Goal: Task Accomplishment & Management: Use online tool/utility

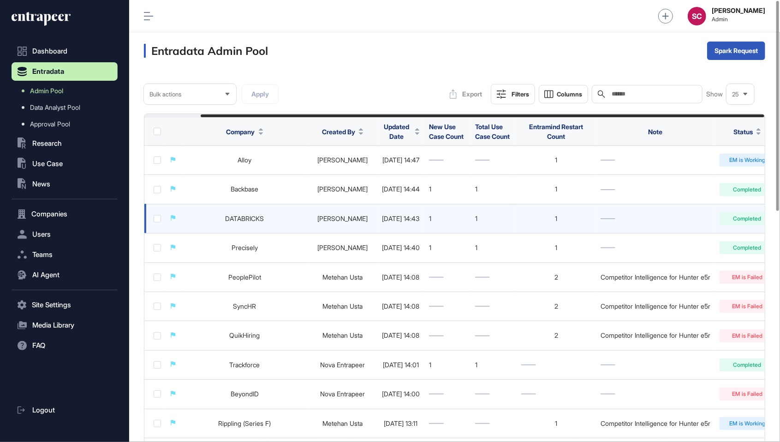
scroll to position [0, 62]
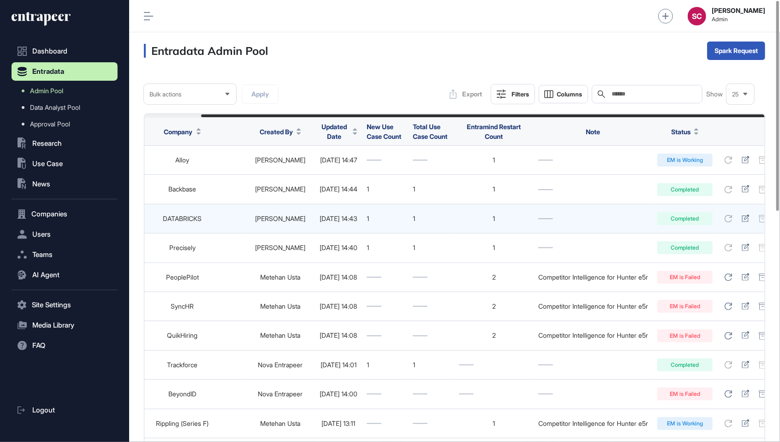
click at [669, 218] on div "Completed" at bounding box center [685, 218] width 55 height 13
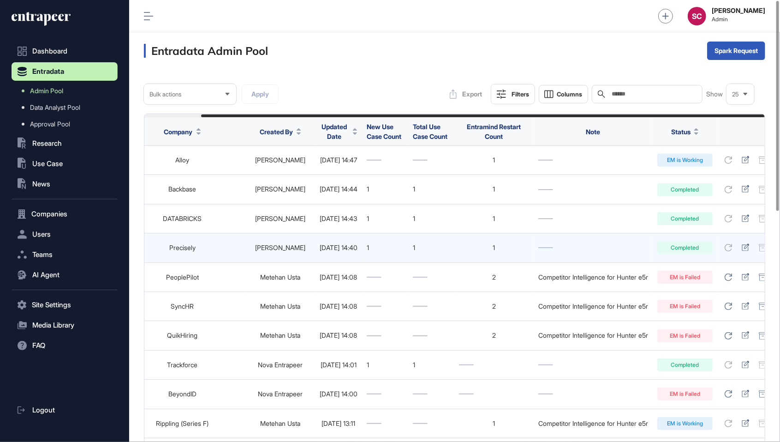
click at [676, 240] on td "Completed" at bounding box center [685, 248] width 65 height 29
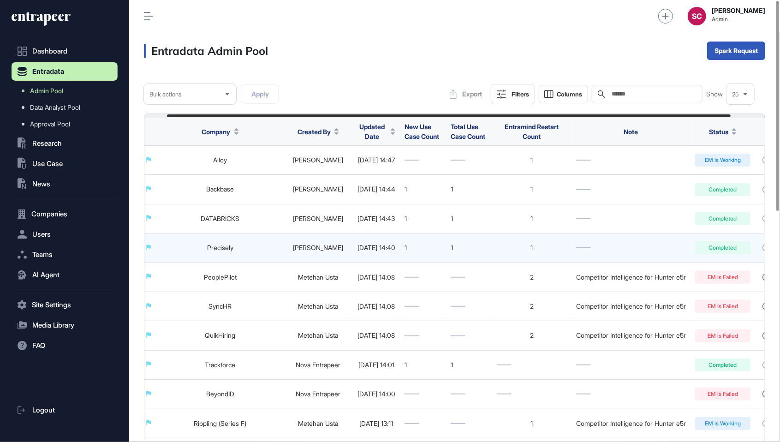
scroll to position [0, 0]
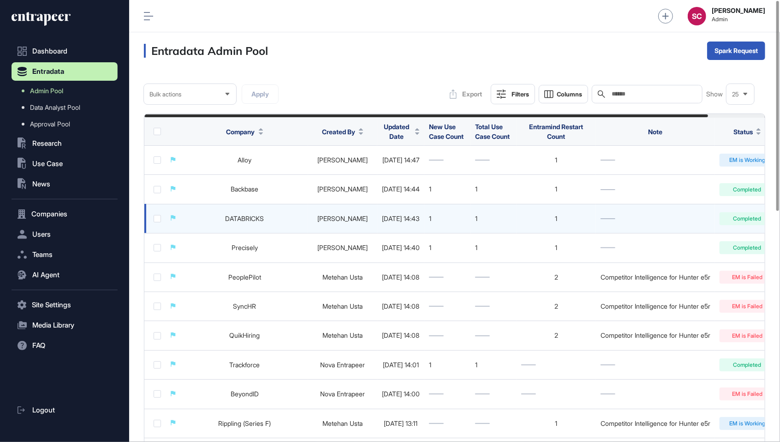
click at [236, 217] on link "DATABRICKS" at bounding box center [245, 219] width 39 height 8
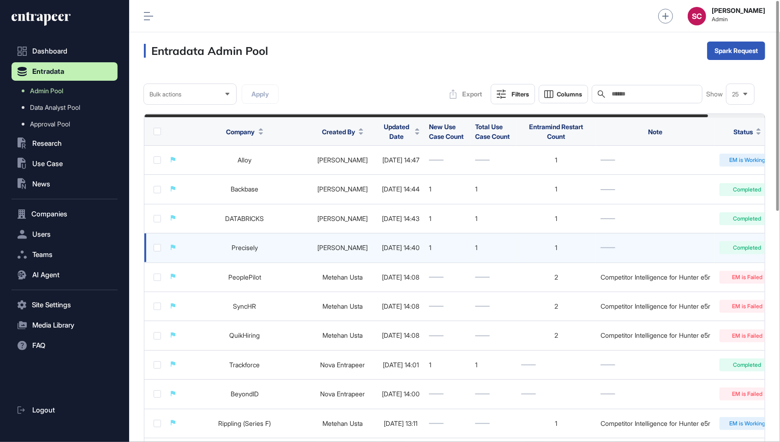
click at [232, 244] on link "Precisely" at bounding box center [245, 248] width 26 height 8
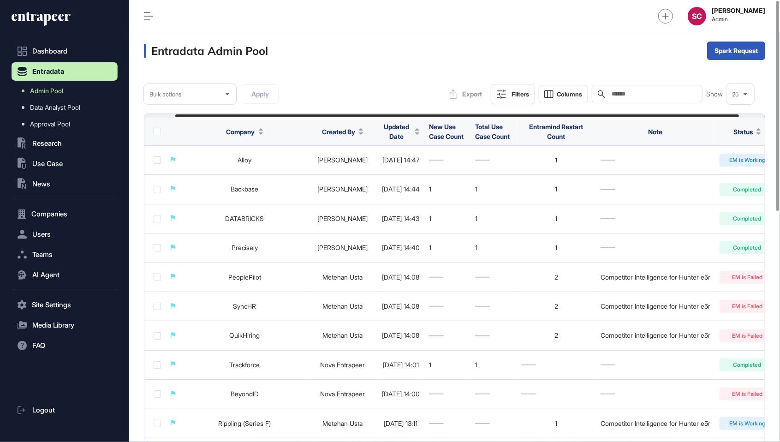
scroll to position [0, 62]
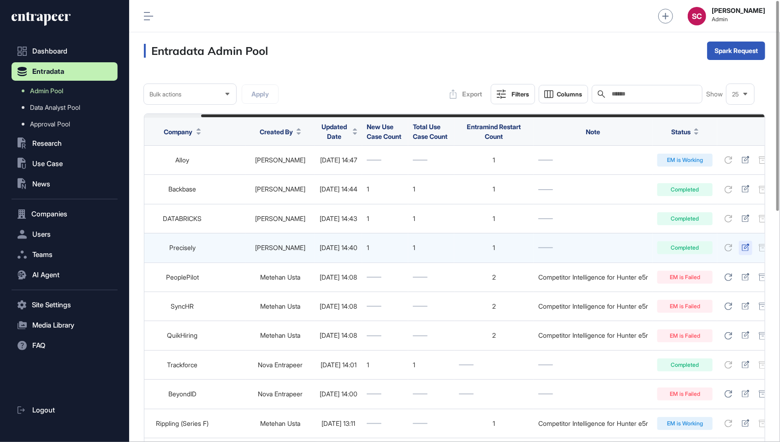
click at [742, 247] on icon at bounding box center [746, 247] width 8 height 7
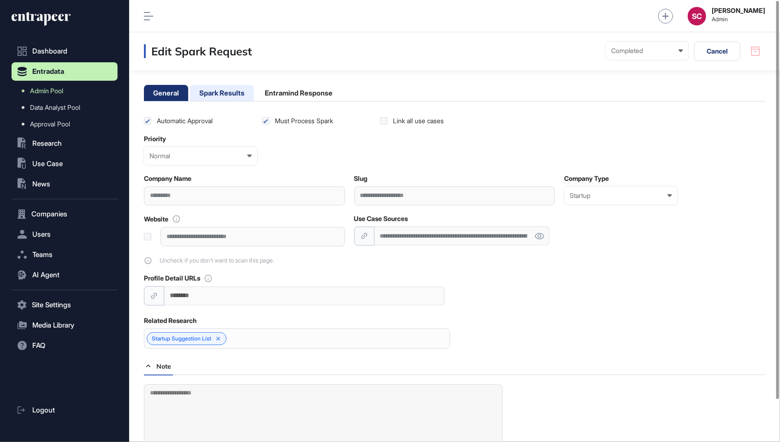
click at [224, 93] on li "Spark Results" at bounding box center [222, 93] width 64 height 16
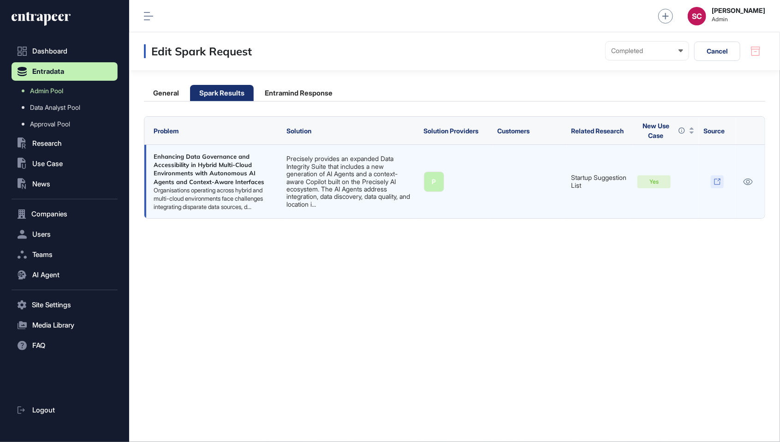
click at [717, 181] on icon at bounding box center [717, 181] width 7 height 7
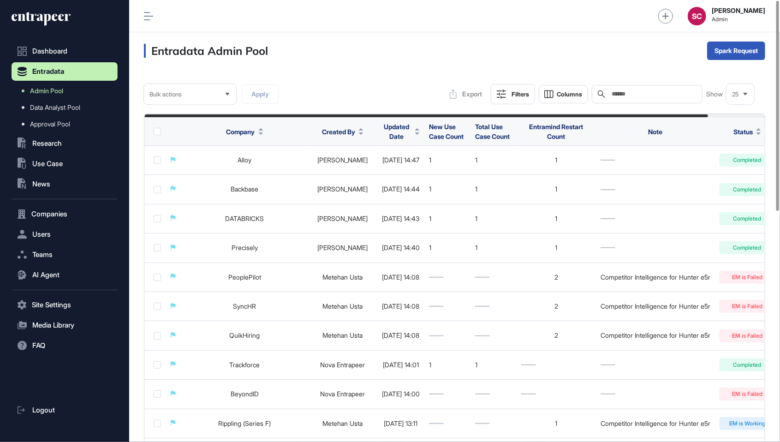
scroll to position [0, 62]
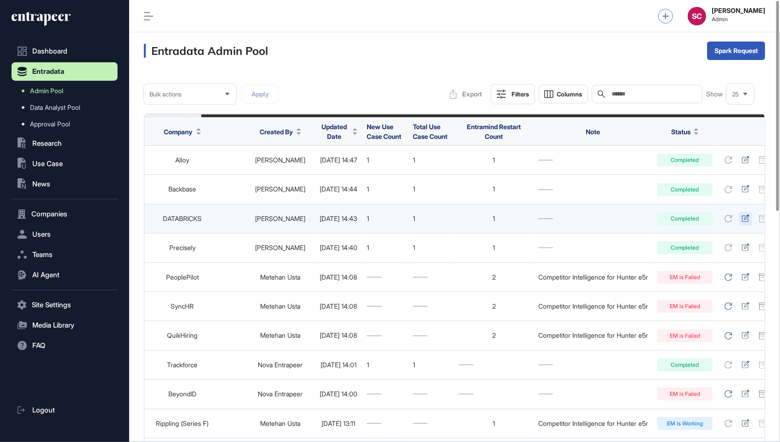
click at [742, 217] on icon at bounding box center [746, 218] width 8 height 7
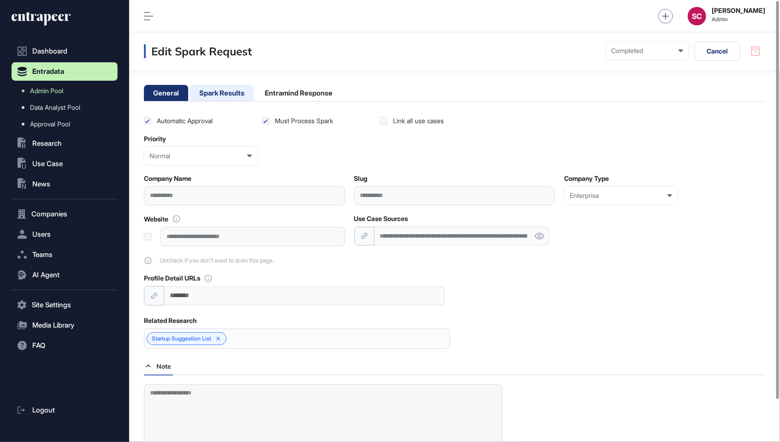
click at [236, 93] on li "Spark Results" at bounding box center [222, 93] width 64 height 16
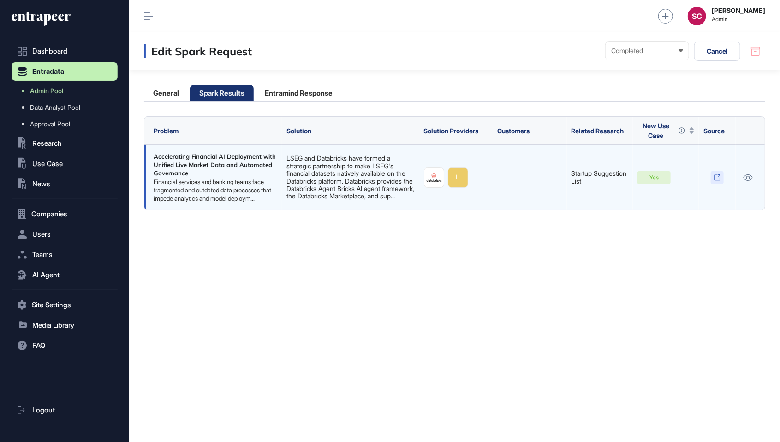
click at [720, 176] on icon at bounding box center [717, 177] width 7 height 7
click at [198, 175] on div "Accelerating Financial AI Deployment with Unified Live Market Data and Automate…" at bounding box center [216, 164] width 124 height 25
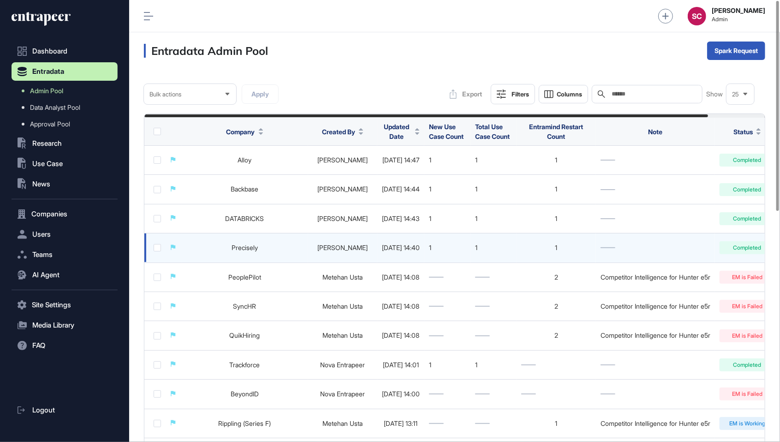
click at [597, 250] on td at bounding box center [655, 248] width 119 height 29
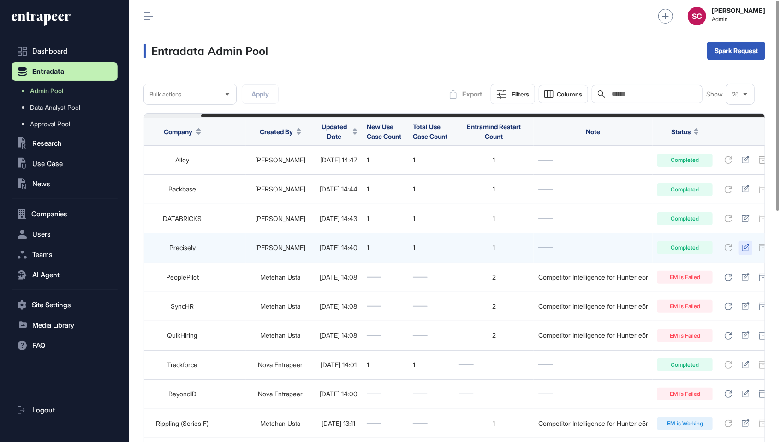
click at [742, 249] on icon at bounding box center [746, 247] width 8 height 7
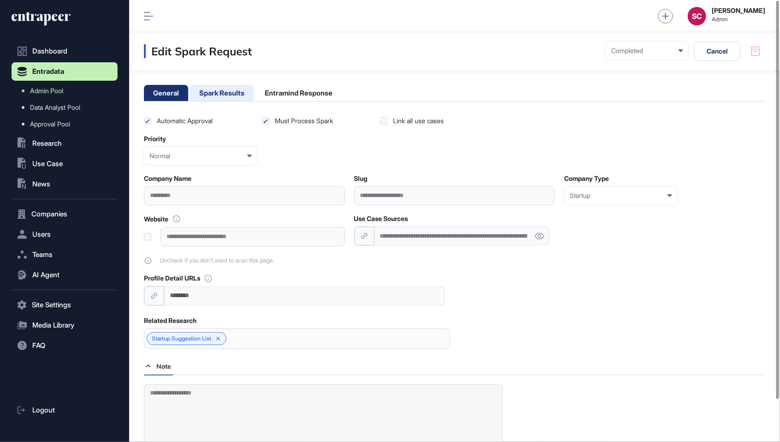
click at [222, 90] on li "Spark Results" at bounding box center [222, 93] width 64 height 16
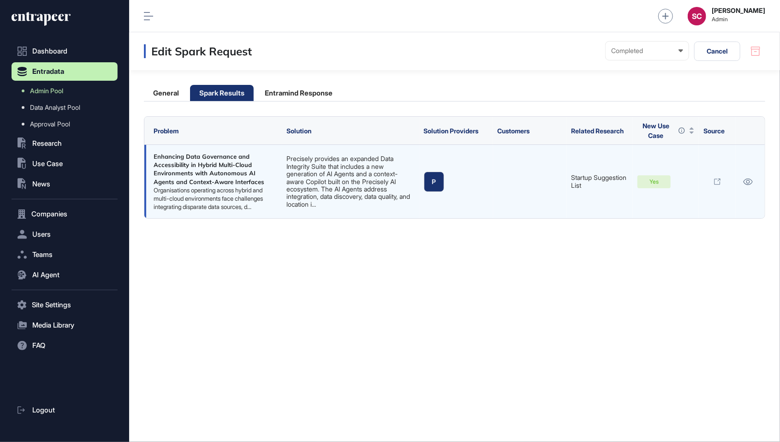
click at [261, 153] on div "Enhancing Data Governance and Accessibility in Hybrid Multi-Cloud Environments …" at bounding box center [216, 169] width 124 height 34
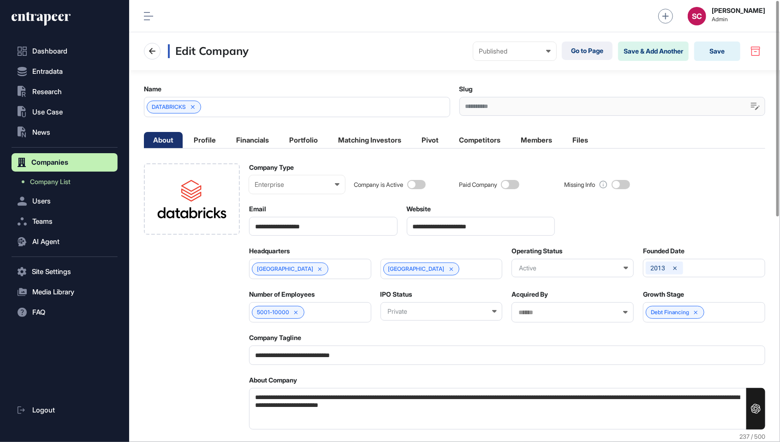
click at [588, 61] on div "Edit Company Published Draft Pending Review Published Private Go to Page Save &…" at bounding box center [454, 51] width 651 height 38
click at [582, 54] on link "Go to Page" at bounding box center [587, 51] width 51 height 18
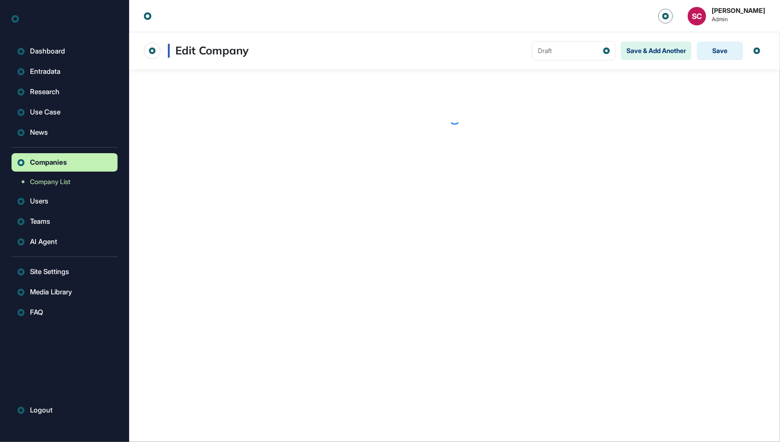
scroll to position [0, 0]
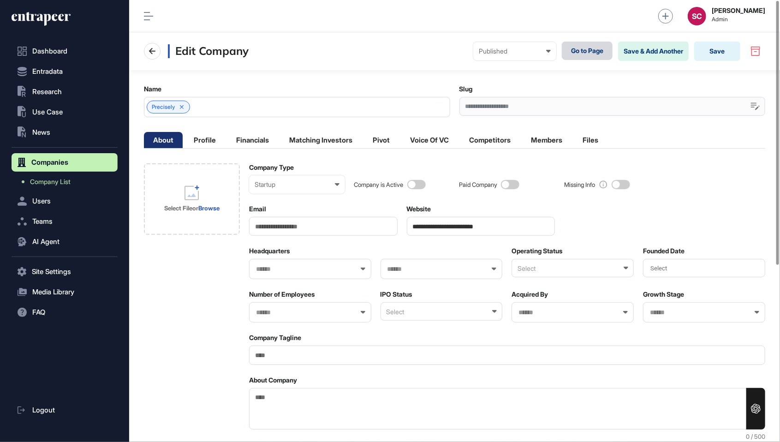
click at [572, 53] on link "Go to Page" at bounding box center [587, 51] width 51 height 18
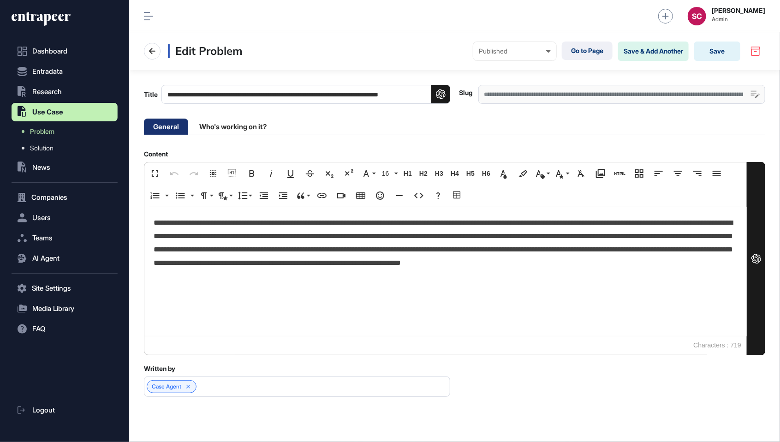
scroll to position [0, 0]
click at [577, 51] on link "Go to Page" at bounding box center [587, 51] width 51 height 18
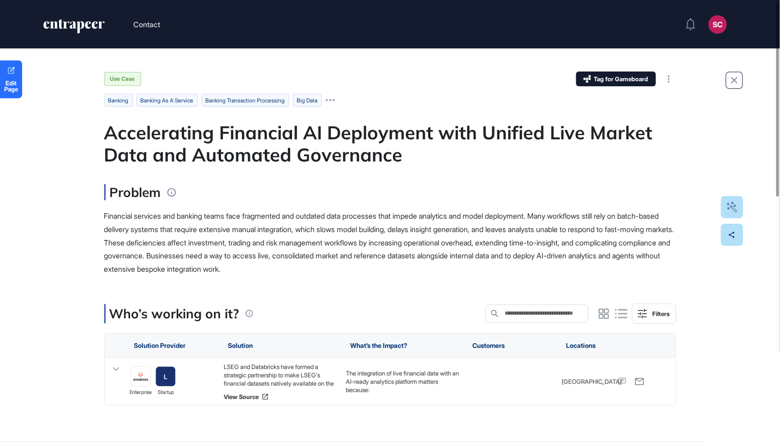
scroll to position [487, 780]
click at [533, 122] on div "Accelerating Financial AI Deployment with Unified Live Market Data and Automate…" at bounding box center [390, 143] width 572 height 44
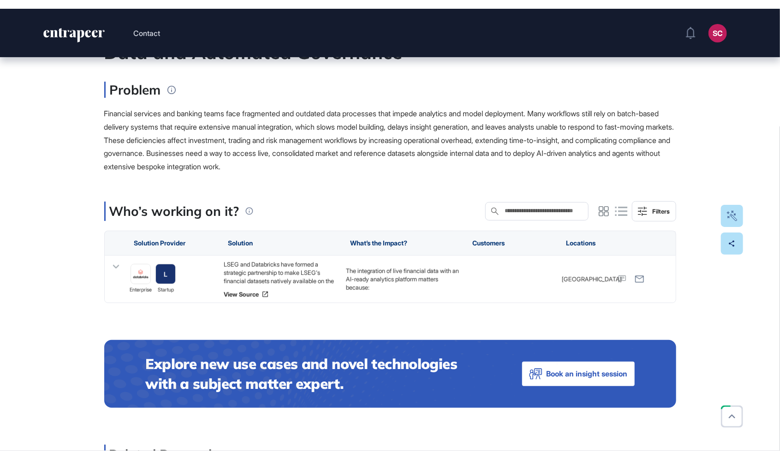
scroll to position [112, 0]
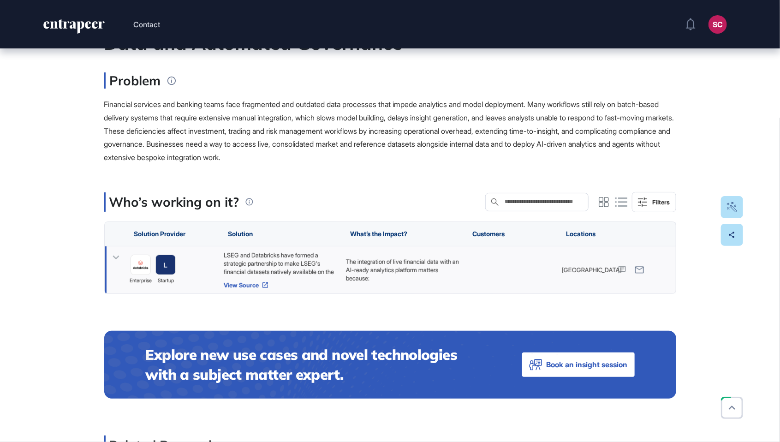
click at [260, 285] on link "View Source" at bounding box center [279, 285] width 113 height 7
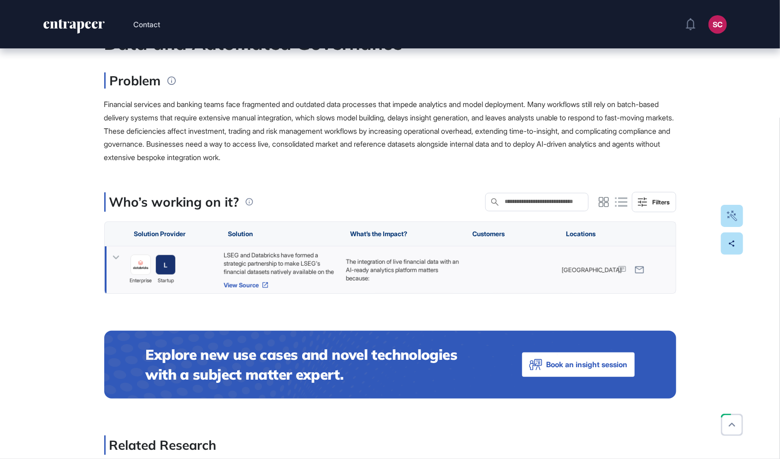
scroll to position [504, 780]
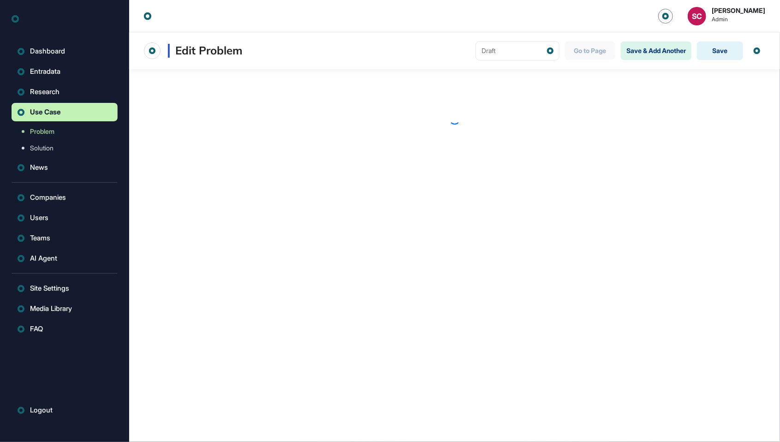
scroll to position [0, 0]
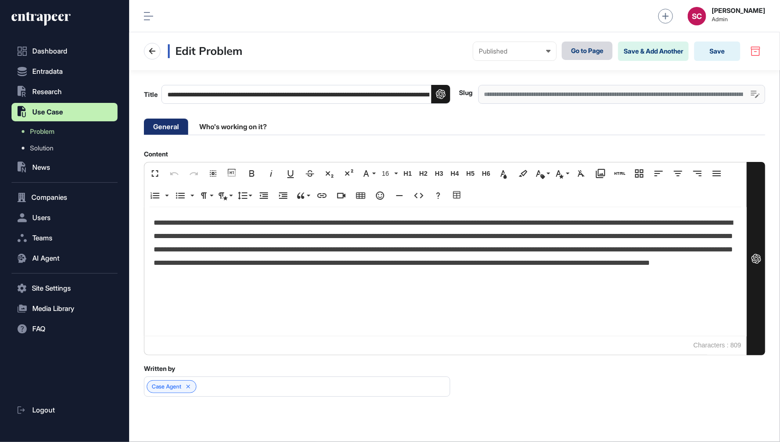
click at [591, 53] on link "Go to Page" at bounding box center [587, 51] width 51 height 18
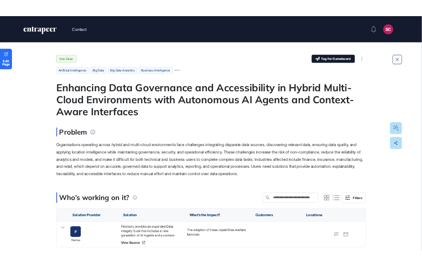
scroll to position [317, 422]
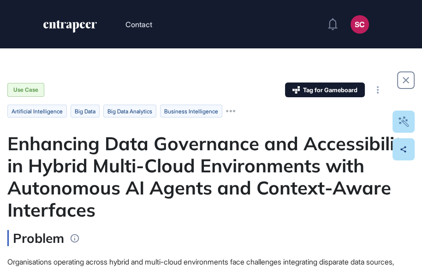
click at [417, 0] on html "Contact SC Admin Dashboard Dashboard Profile My Content Request More Data Use C…" at bounding box center [211, 135] width 422 height 271
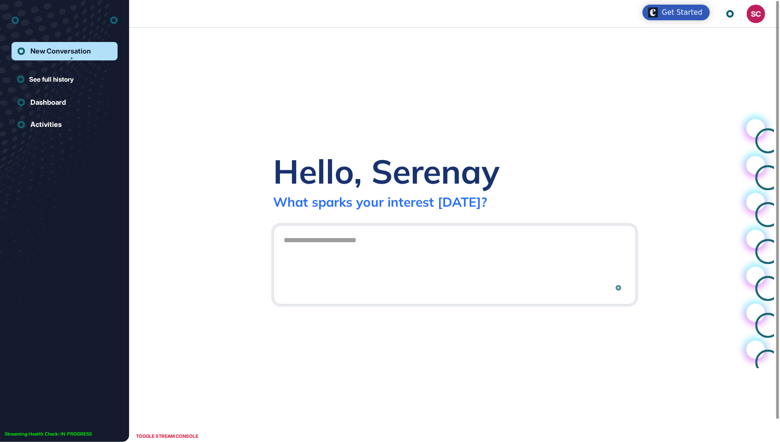
scroll to position [0, 0]
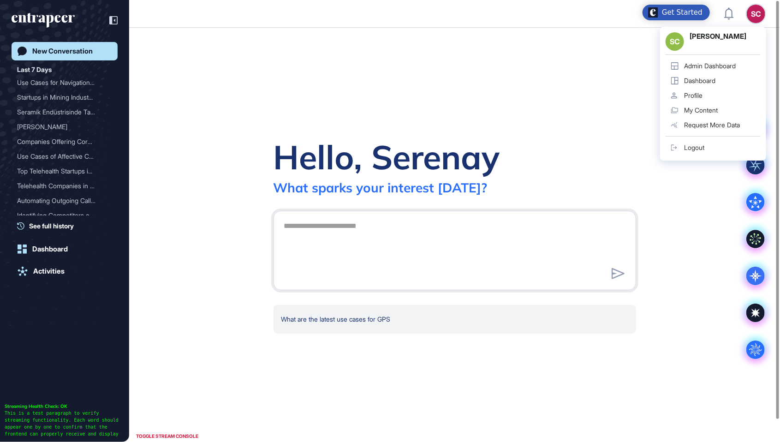
click at [702, 69] on div "Admin Dashboard" at bounding box center [710, 65] width 52 height 7
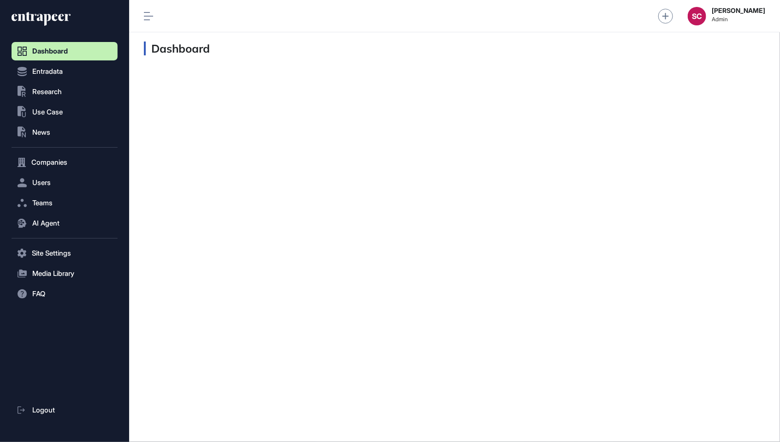
scroll to position [0, 0]
click at [62, 139] on button ".st0{fill:currentColor} News" at bounding box center [65, 132] width 106 height 18
click at [58, 155] on span "News List" at bounding box center [44, 151] width 29 height 7
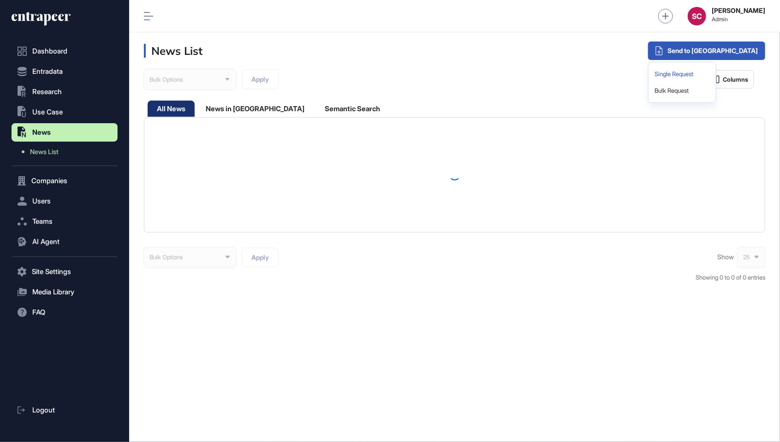
click at [713, 73] on div "Single Request" at bounding box center [683, 74] width 60 height 17
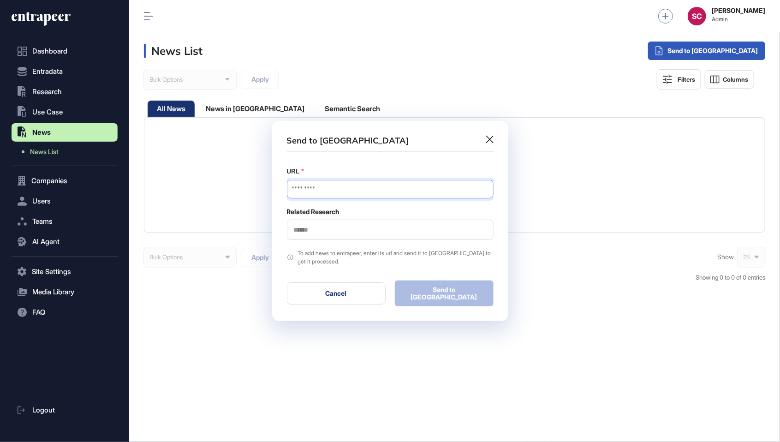
click at [423, 194] on input "URL" at bounding box center [390, 189] width 207 height 18
paste input "**********"
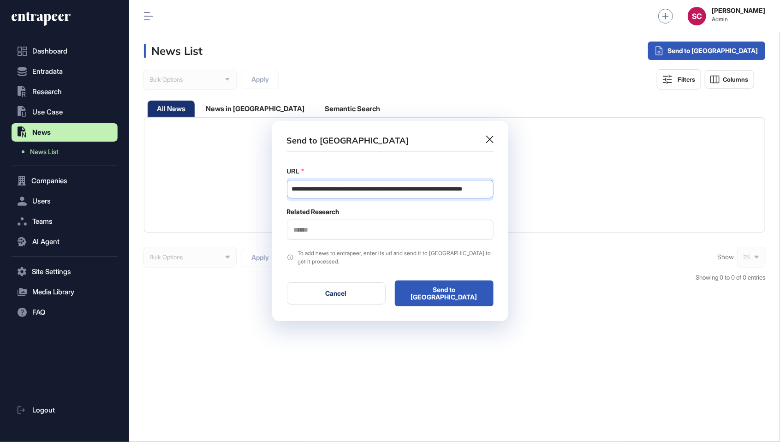
scroll to position [0, 16]
type input "**********"
click at [401, 232] on input "text" at bounding box center [390, 230] width 195 height 8
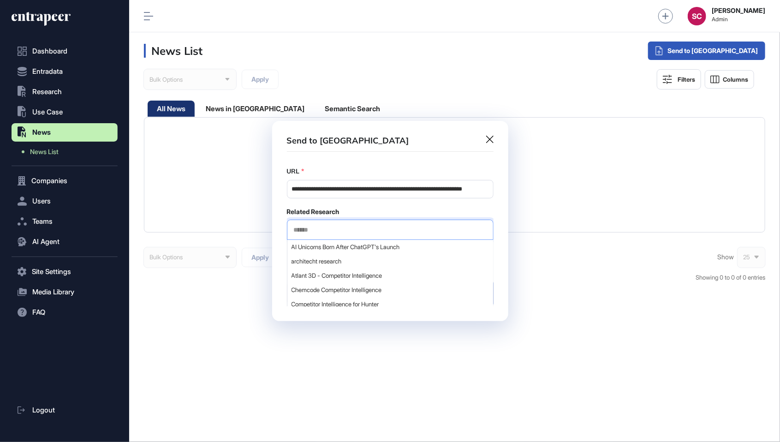
scroll to position [0, 0]
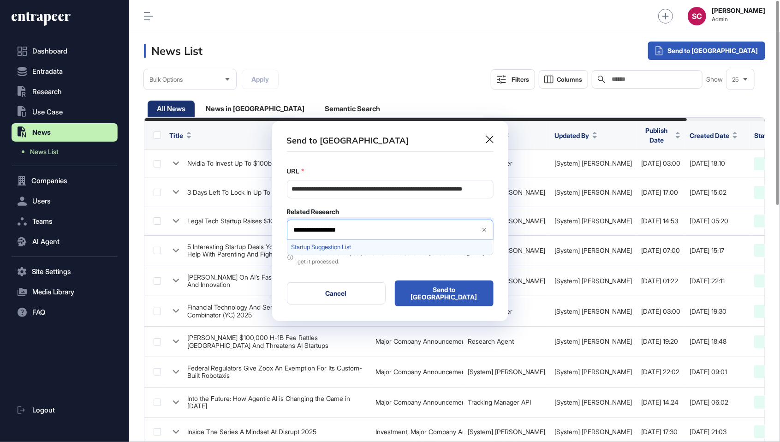
type input "**********"
click at [390, 244] on div "Startup Suggestion List" at bounding box center [390, 247] width 205 height 14
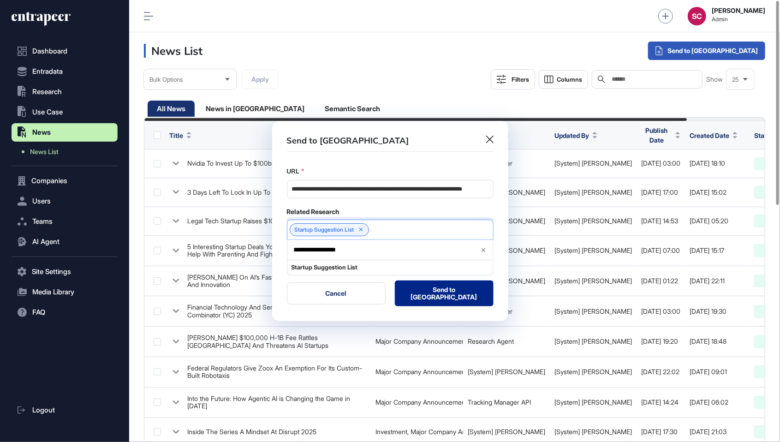
click at [444, 295] on button "Send to Portia" at bounding box center [444, 294] width 99 height 26
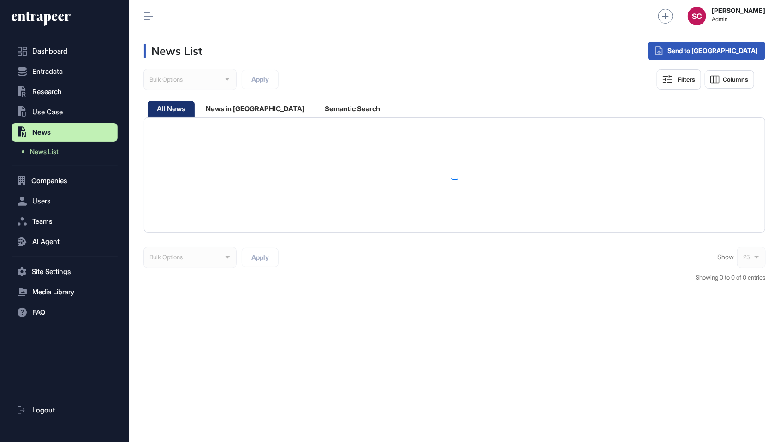
scroll to position [0, 0]
click at [243, 108] on div "News in [GEOGRAPHIC_DATA]" at bounding box center [255, 109] width 117 height 16
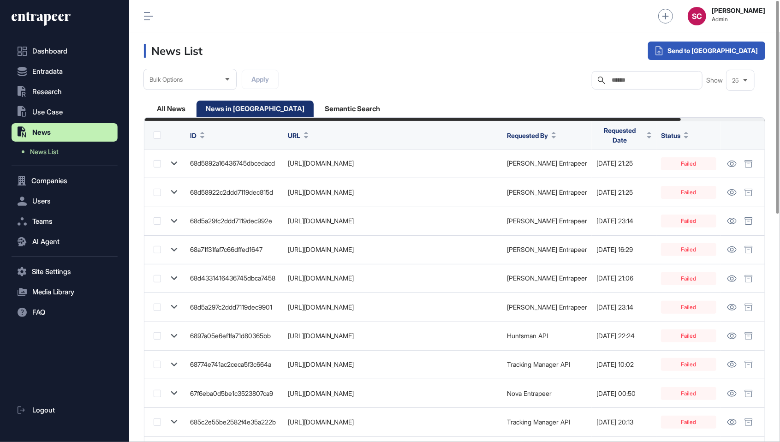
scroll to position [0, 98]
click at [621, 131] on span "Requested Date" at bounding box center [619, 135] width 47 height 19
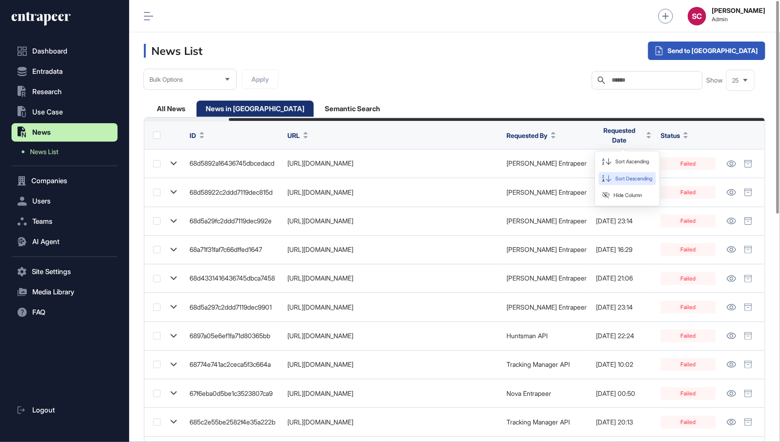
click at [636, 178] on span "Sort Descending" at bounding box center [634, 179] width 37 height 8
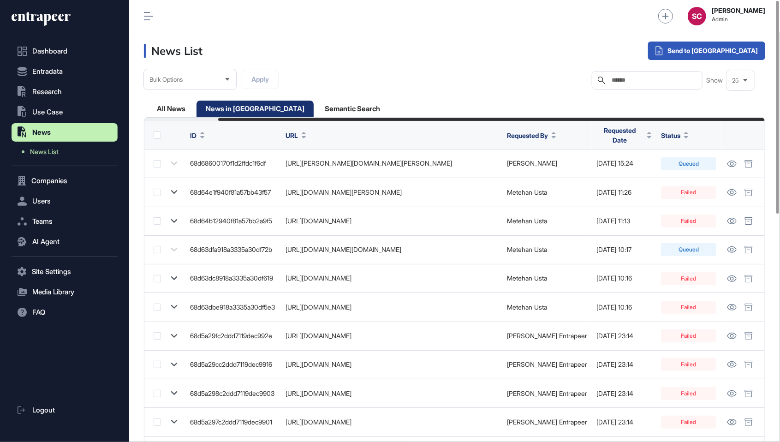
scroll to position [0, 84]
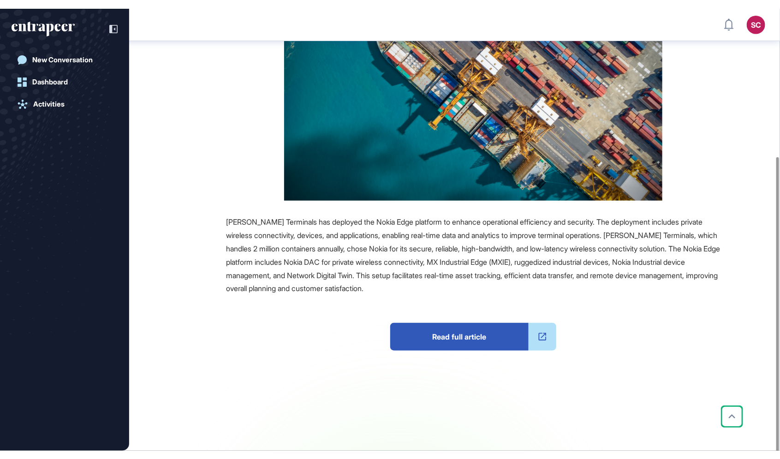
scroll to position [214, 0]
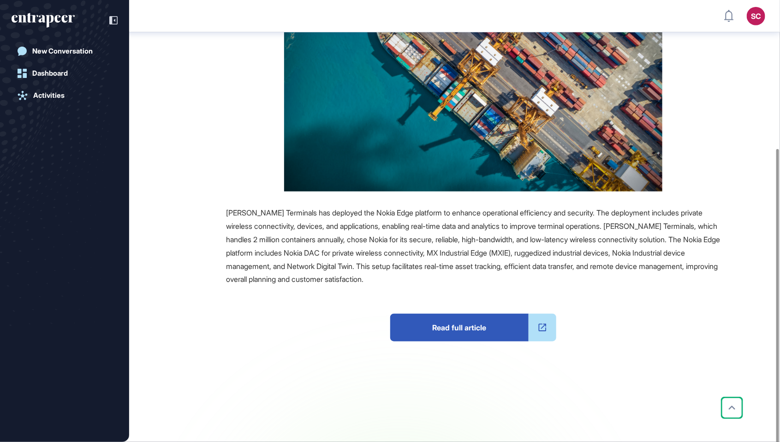
click at [472, 333] on span "Read full article" at bounding box center [459, 328] width 138 height 28
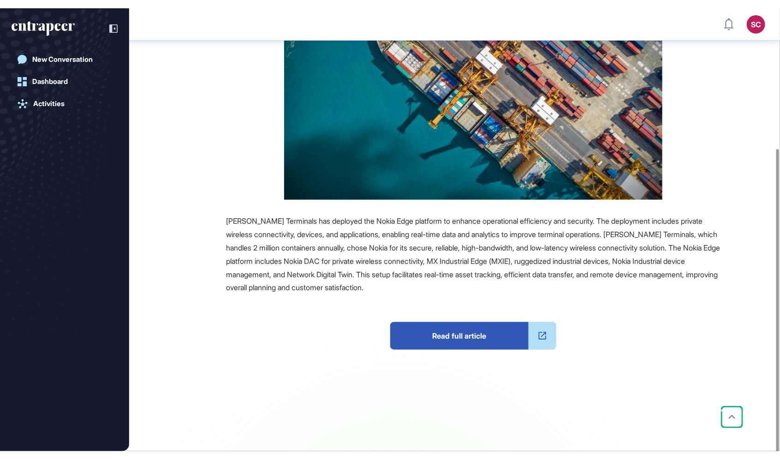
scroll to position [196, 0]
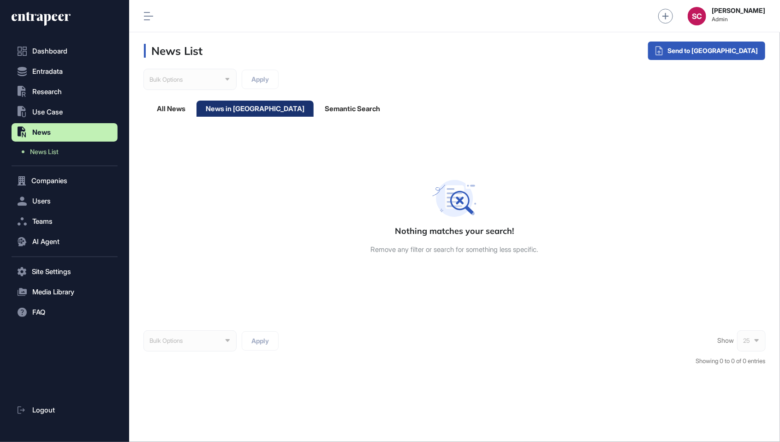
scroll to position [0, 0]
click at [161, 108] on div "All News" at bounding box center [171, 109] width 47 height 16
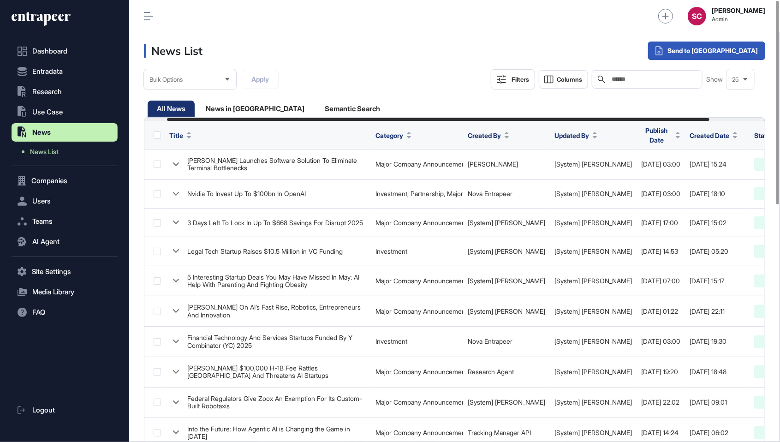
scroll to position [0, 90]
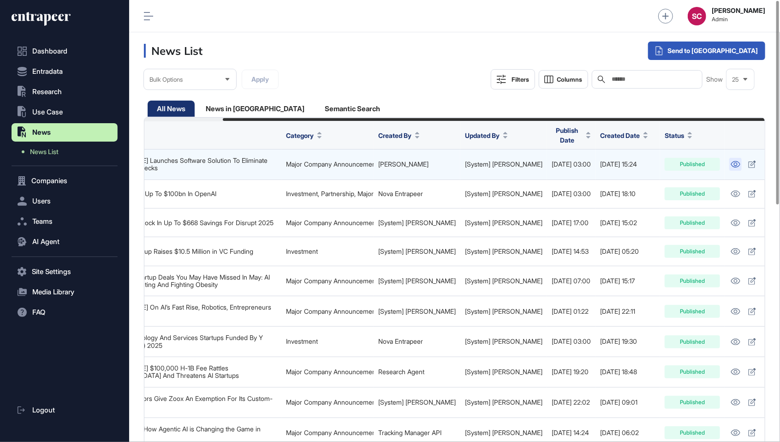
click at [731, 162] on icon at bounding box center [736, 164] width 10 height 6
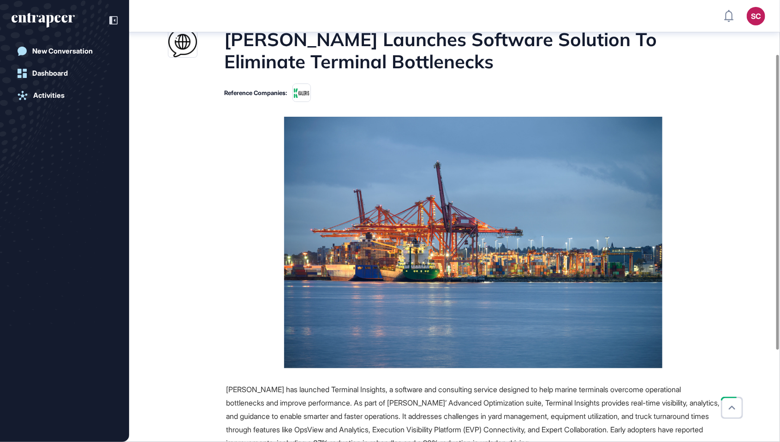
click at [498, 182] on img at bounding box center [473, 243] width 378 height 252
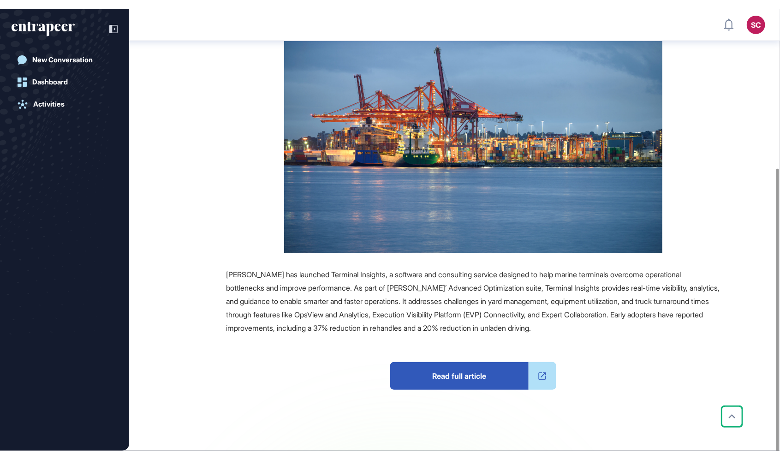
scroll to position [240, 0]
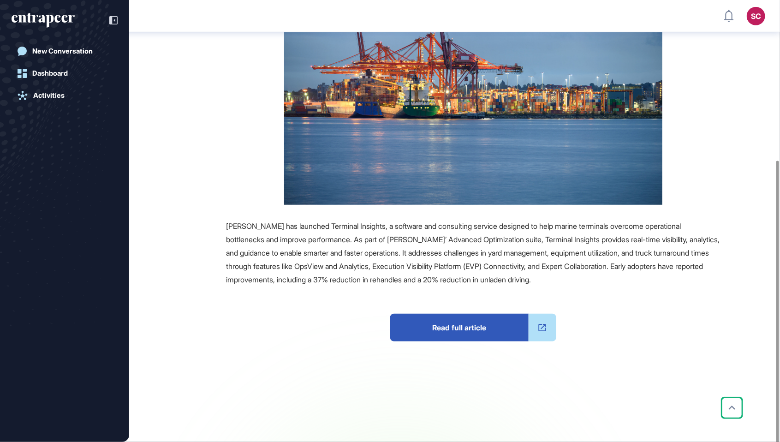
click at [510, 324] on span "Read full article" at bounding box center [459, 328] width 138 height 28
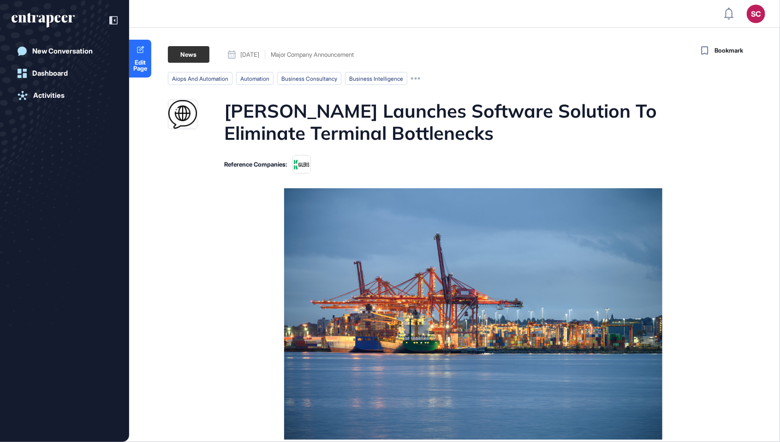
scroll to position [487, 780]
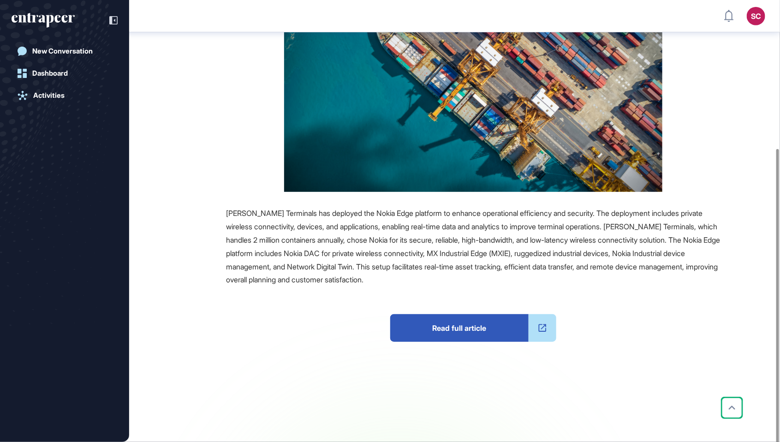
scroll to position [214, 0]
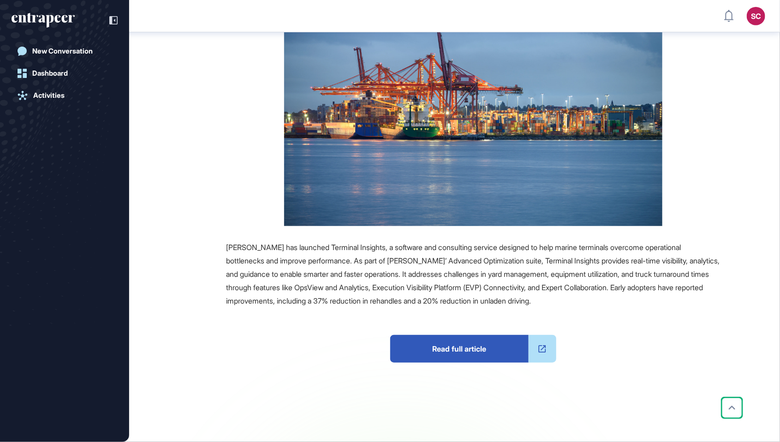
scroll to position [240, 0]
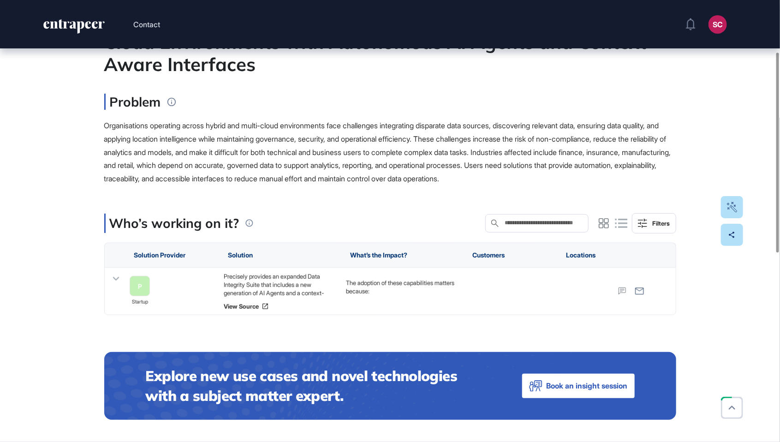
scroll to position [114, 0]
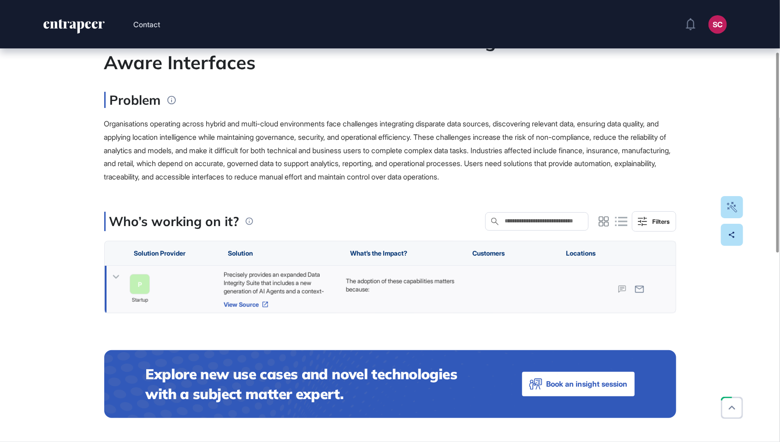
click at [252, 307] on link "View Source" at bounding box center [279, 304] width 113 height 7
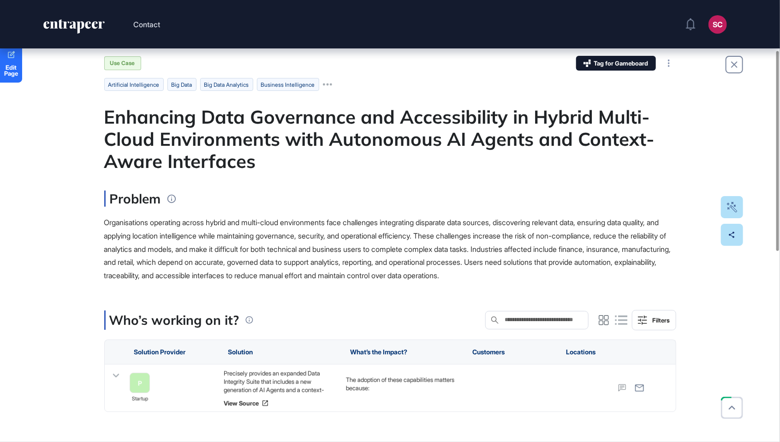
scroll to position [0, 0]
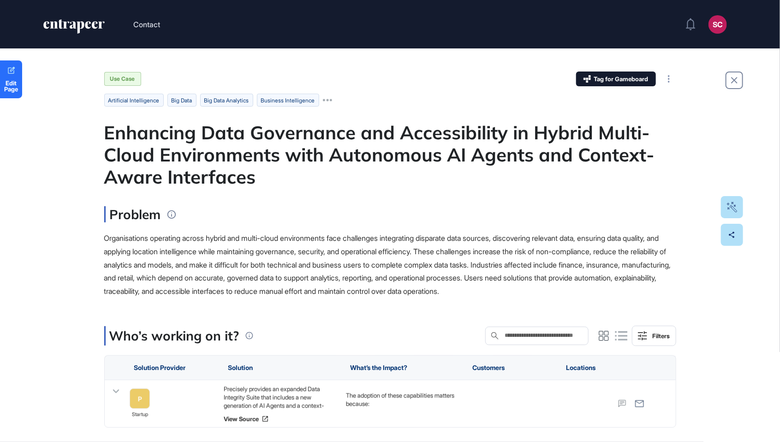
click at [57, 0] on html "Contact SC Admin Dashboard Dashboard Profile My Content Request More Data Edit …" at bounding box center [390, 221] width 780 height 442
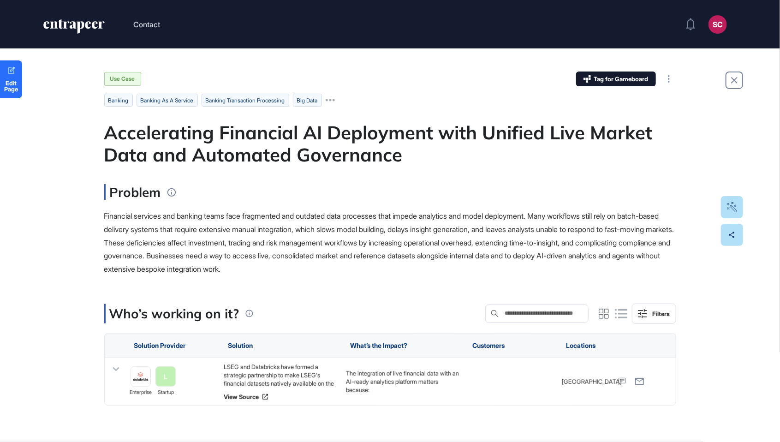
click at [728, 0] on html "Contact SC Admin Dashboard Dashboard Profile My Content Request More Data Edit …" at bounding box center [390, 221] width 780 height 442
